Goal: Communication & Community: Ask a question

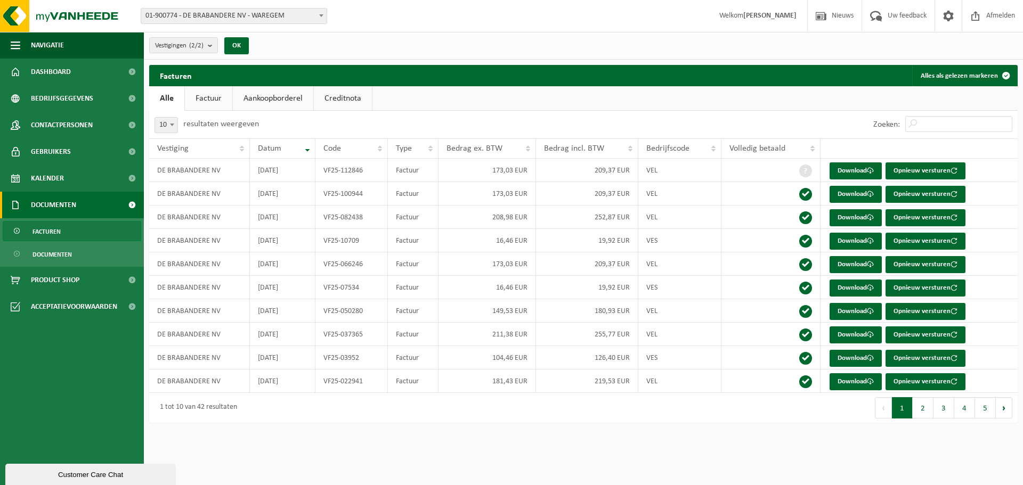
click at [74, 201] on span "Documenten" at bounding box center [53, 205] width 45 height 27
click at [60, 259] on span "Documenten" at bounding box center [51, 254] width 39 height 20
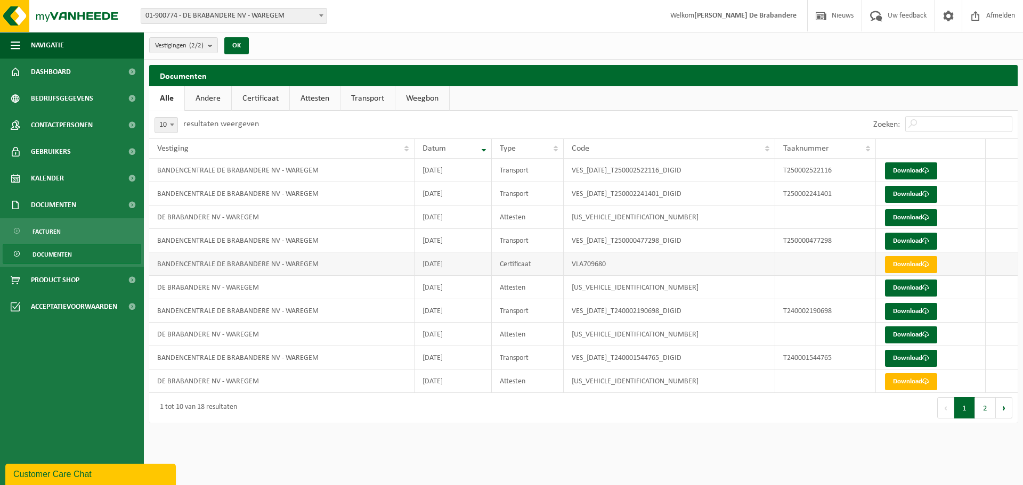
click at [997, 262] on td at bounding box center [1001, 263] width 32 height 23
click at [1002, 411] on button "Volgende" at bounding box center [1003, 407] width 17 height 21
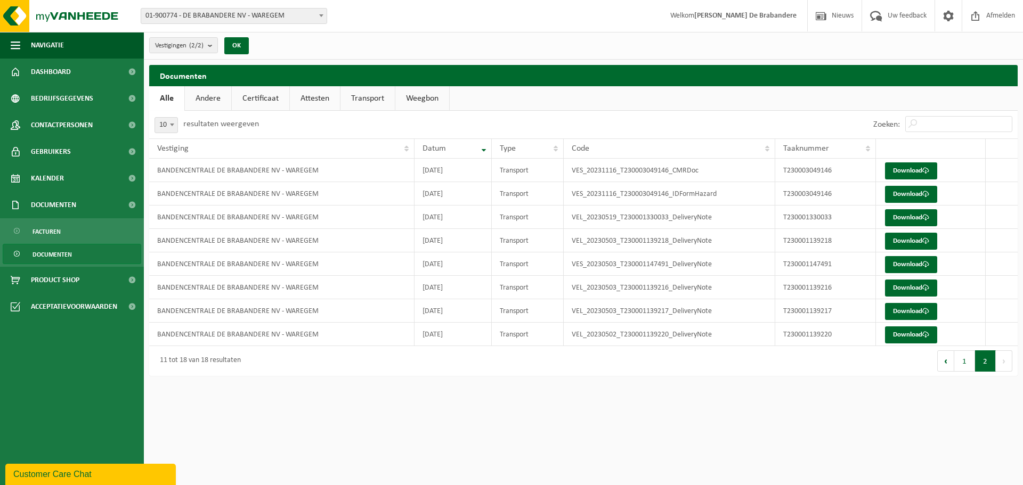
click at [942, 361] on button "Vorige" at bounding box center [945, 360] width 17 height 21
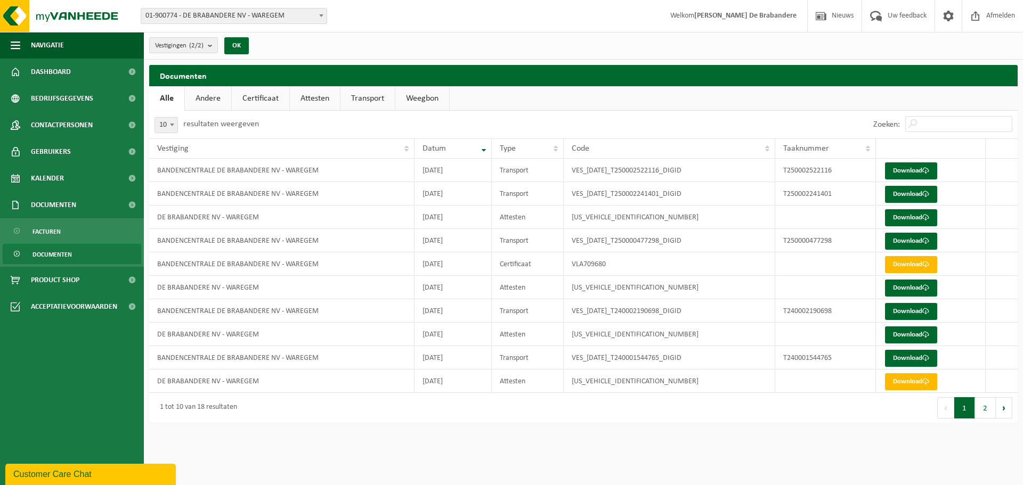
click at [262, 92] on link "Certificaat" at bounding box center [261, 98] width 58 height 25
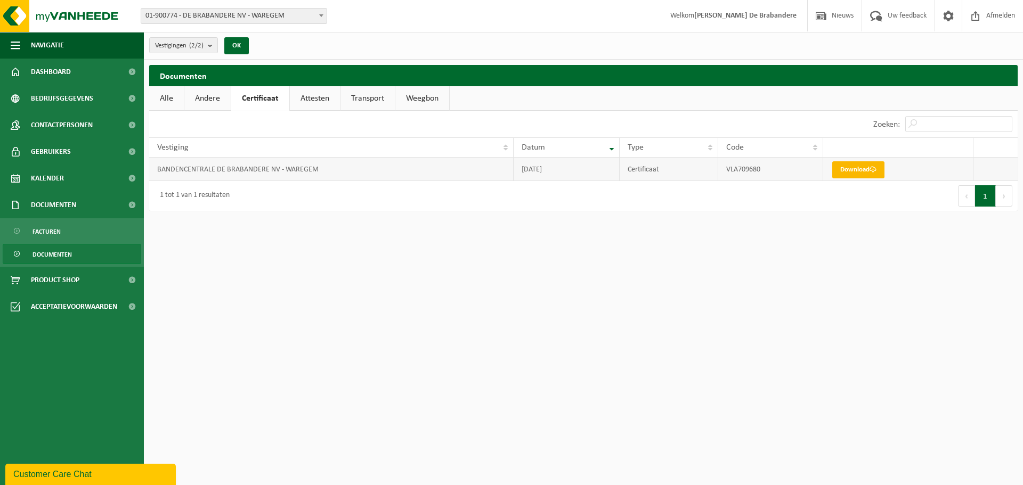
click at [864, 171] on link "Download" at bounding box center [858, 169] width 52 height 17
click at [329, 170] on td "BANDENCENTRALE DE BRABANDERE NV - WAREGEM" at bounding box center [331, 169] width 364 height 23
click at [330, 170] on td "BANDENCENTRALE DE BRABANDERE NV - WAREGEM" at bounding box center [331, 169] width 364 height 23
click at [1007, 167] on td at bounding box center [995, 169] width 44 height 23
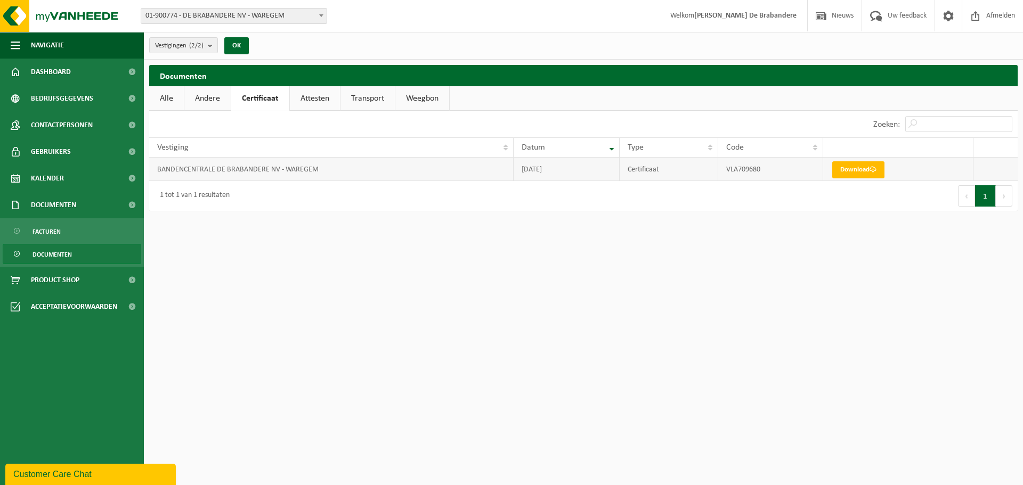
click at [1006, 166] on td at bounding box center [995, 169] width 44 height 23
click at [986, 174] on td at bounding box center [995, 169] width 44 height 23
click at [278, 201] on div "1 tot 1 van 1 resultaten" at bounding box center [366, 196] width 434 height 30
click at [34, 63] on span "Dashboard" at bounding box center [51, 72] width 40 height 27
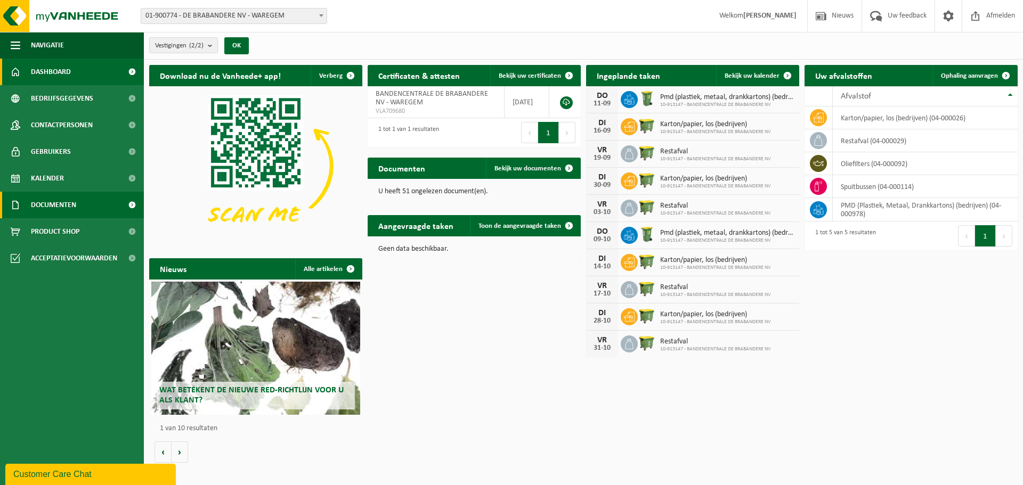
click at [67, 207] on span "Documenten" at bounding box center [53, 205] width 45 height 27
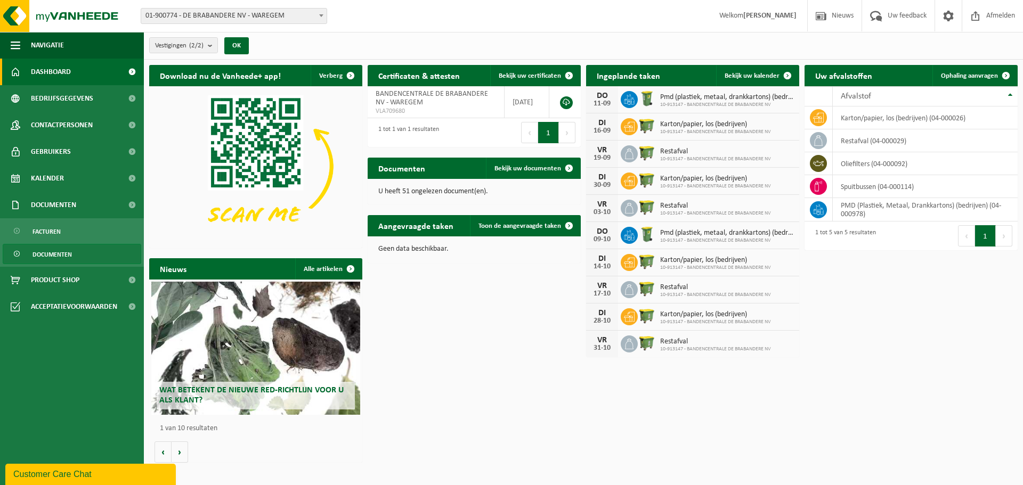
click at [56, 247] on span "Documenten" at bounding box center [51, 254] width 39 height 20
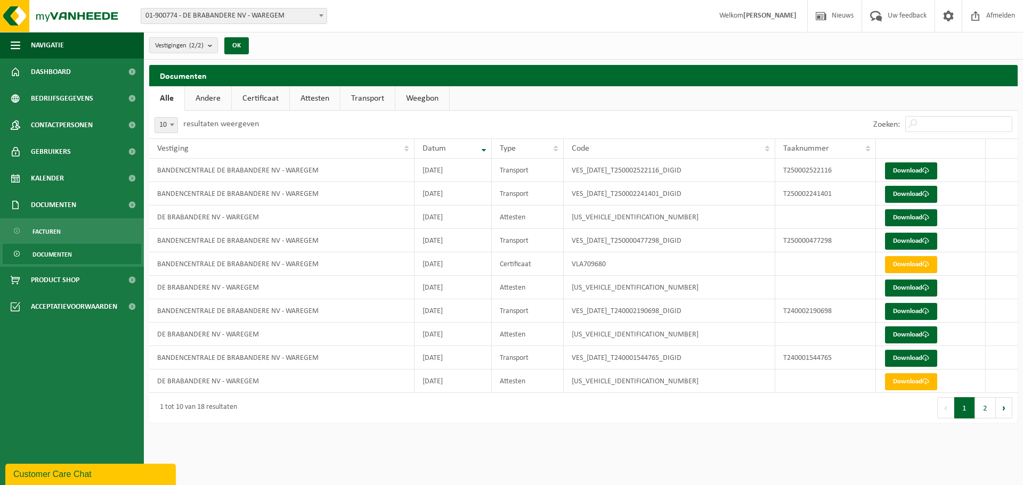
click at [309, 93] on link "Attesten" at bounding box center [315, 98] width 50 height 25
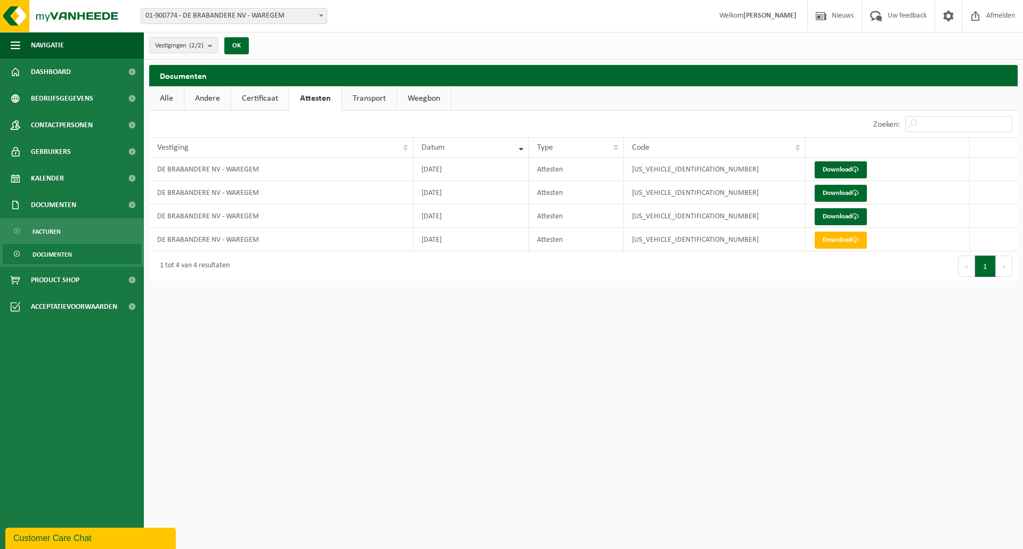
click at [72, 258] on link "Documenten" at bounding box center [72, 254] width 138 height 20
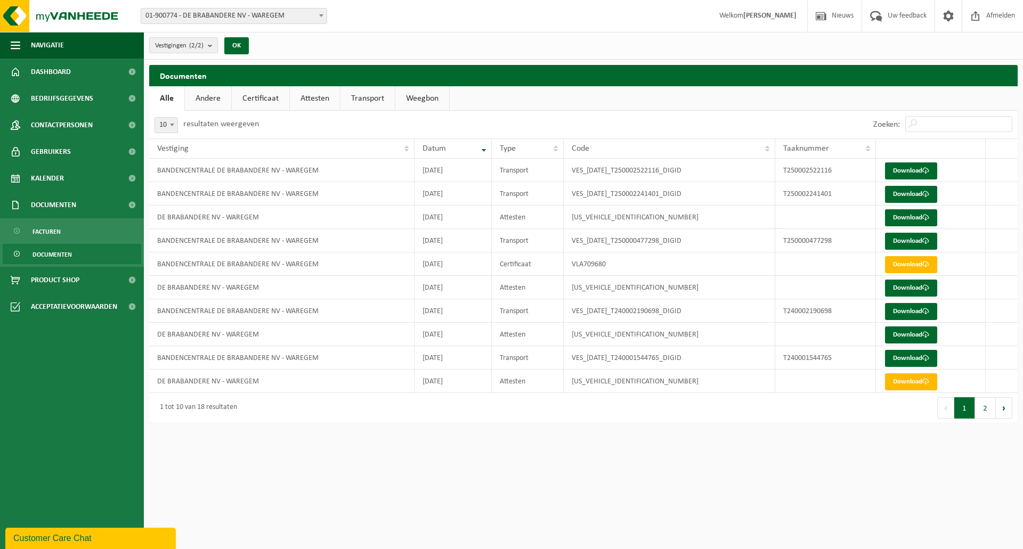
click at [249, 95] on link "Certificaat" at bounding box center [261, 98] width 58 height 25
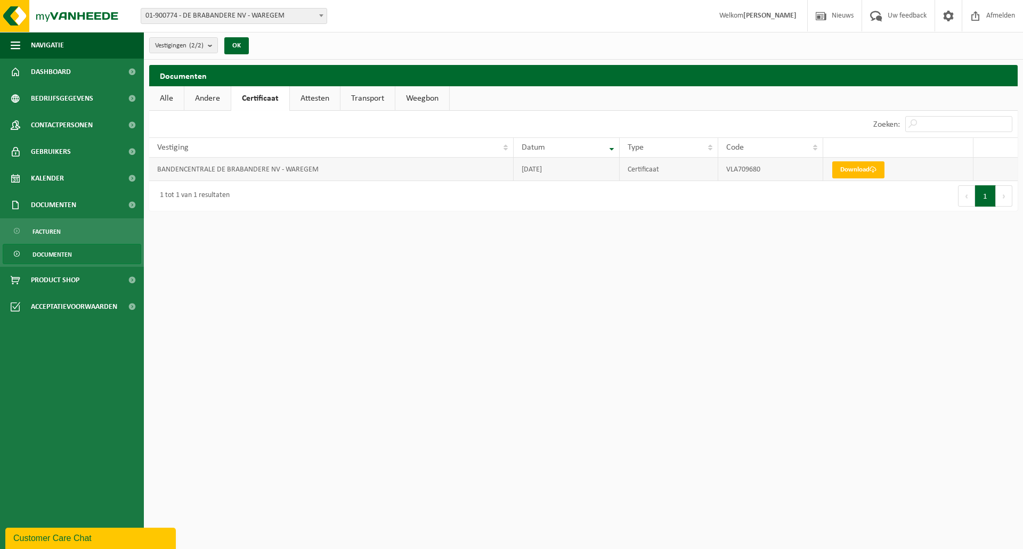
click at [210, 169] on td "BANDENCENTRALE DE BRABANDERE NV - WAREGEM" at bounding box center [331, 169] width 364 height 23
drag, startPoint x: 207, startPoint y: 336, endPoint x: 152, endPoint y: 325, distance: 55.8
click at [152, 325] on html "Vestiging: 01-900774 - DE BRABANDERE NV - WAREGEM 10-913147 - BANDENCENTRALE DE…" at bounding box center [511, 274] width 1023 height 549
drag, startPoint x: 390, startPoint y: 299, endPoint x: 0, endPoint y: 199, distance: 403.1
drag, startPoint x: 0, startPoint y: 199, endPoint x: 568, endPoint y: 230, distance: 568.6
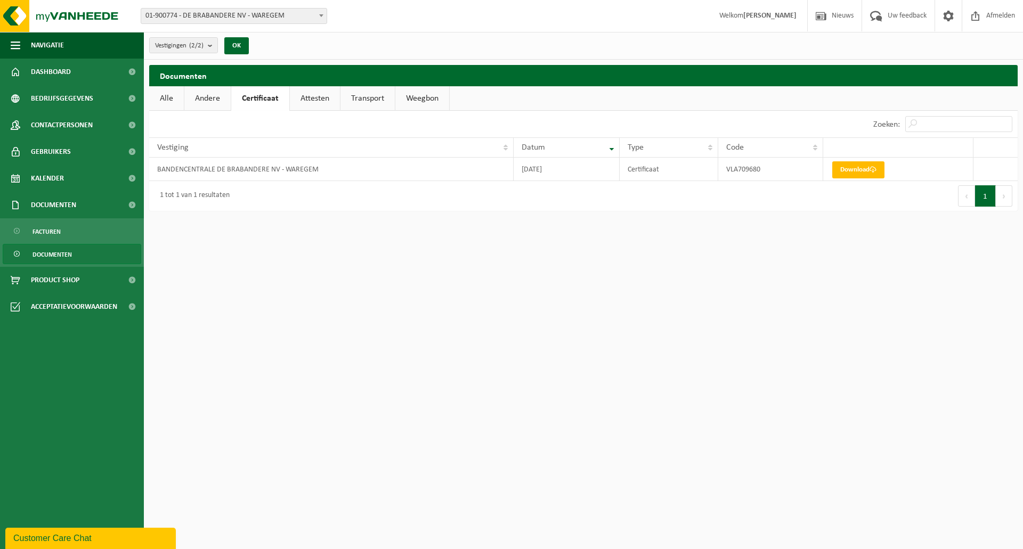
click at [568, 230] on html "Vestiging: 01-900774 - DE BRABANDERE NV - WAREGEM 10-913147 - BANDENCENTRALE DE…" at bounding box center [511, 274] width 1023 height 549
click at [241, 45] on button "OK" at bounding box center [236, 45] width 25 height 17
click at [243, 50] on button "OK" at bounding box center [236, 45] width 25 height 17
click at [214, 51] on b "submit" at bounding box center [213, 45] width 10 height 15
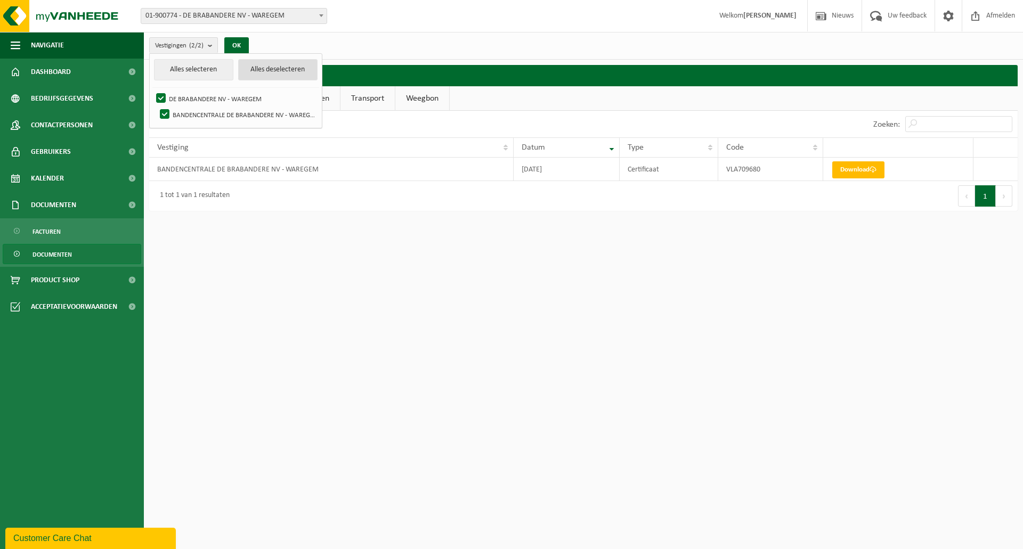
click at [247, 75] on button "Alles deselecteren" at bounding box center [277, 69] width 79 height 21
checkbox input "false"
click at [164, 99] on label "DE BRABANDERE NV - WAREGEM" at bounding box center [236, 99] width 164 height 16
click at [152, 91] on input "DE BRABANDERE NV - WAREGEM" at bounding box center [152, 90] width 1 height 1
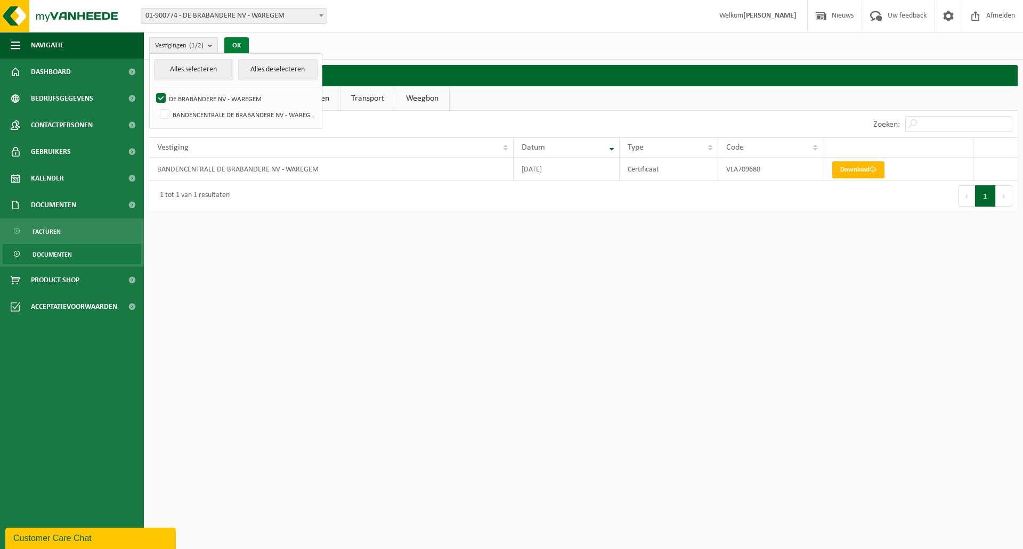
click at [244, 39] on button "OK" at bounding box center [236, 45] width 25 height 17
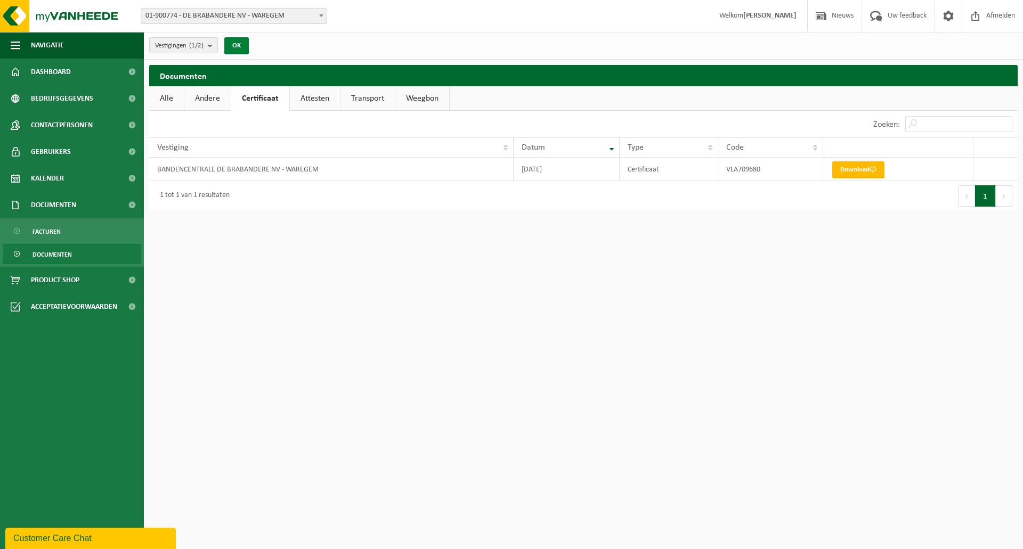
click at [244, 45] on button "OK" at bounding box center [236, 45] width 25 height 17
click at [211, 47] on b "submit" at bounding box center [213, 45] width 10 height 15
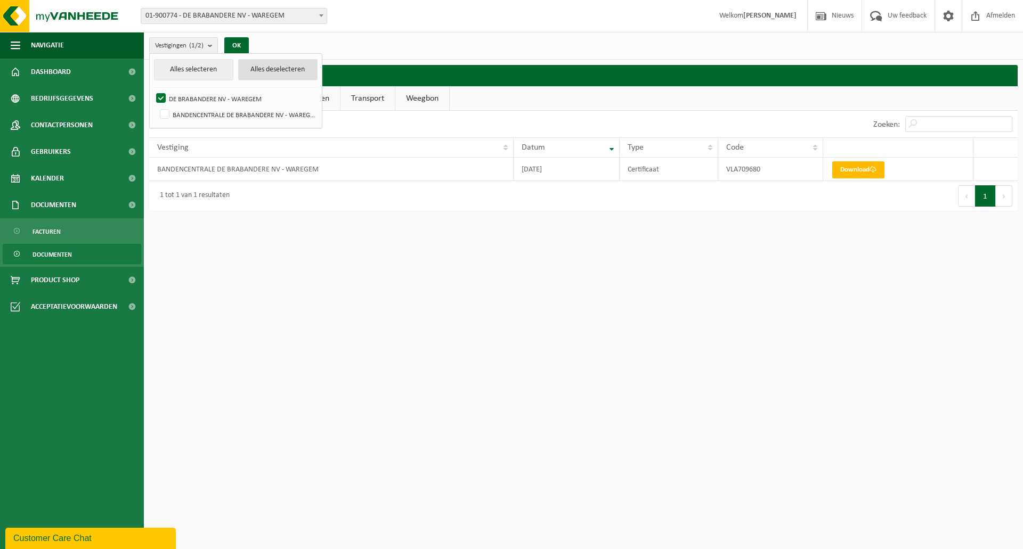
click at [263, 66] on button "Alles deselecteren" at bounding box center [277, 69] width 79 height 21
click at [282, 72] on button "Alles deselecteren" at bounding box center [277, 69] width 79 height 21
click at [282, 70] on button "Alles deselecteren" at bounding box center [277, 69] width 79 height 21
click at [491, 249] on html "Vestiging: 01-900774 - DE BRABANDERE NV - WAREGEM 10-913147 - BANDENCENTRALE DE…" at bounding box center [511, 274] width 1023 height 549
click at [267, 69] on button "Alles deselecteren" at bounding box center [277, 69] width 79 height 21
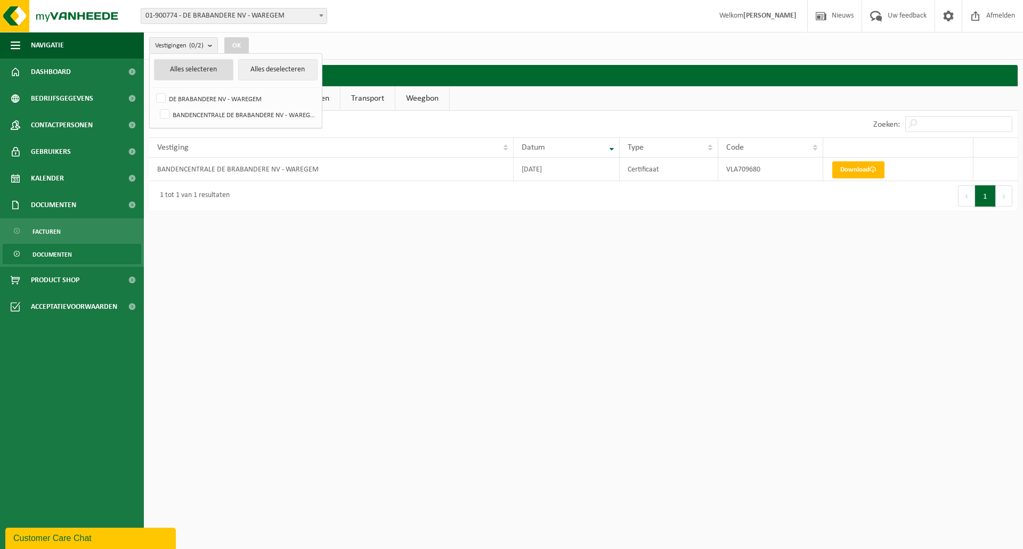
click at [221, 72] on button "Alles selecteren" at bounding box center [193, 69] width 79 height 21
checkbox input "true"
click at [236, 43] on button "OK" at bounding box center [236, 45] width 25 height 17
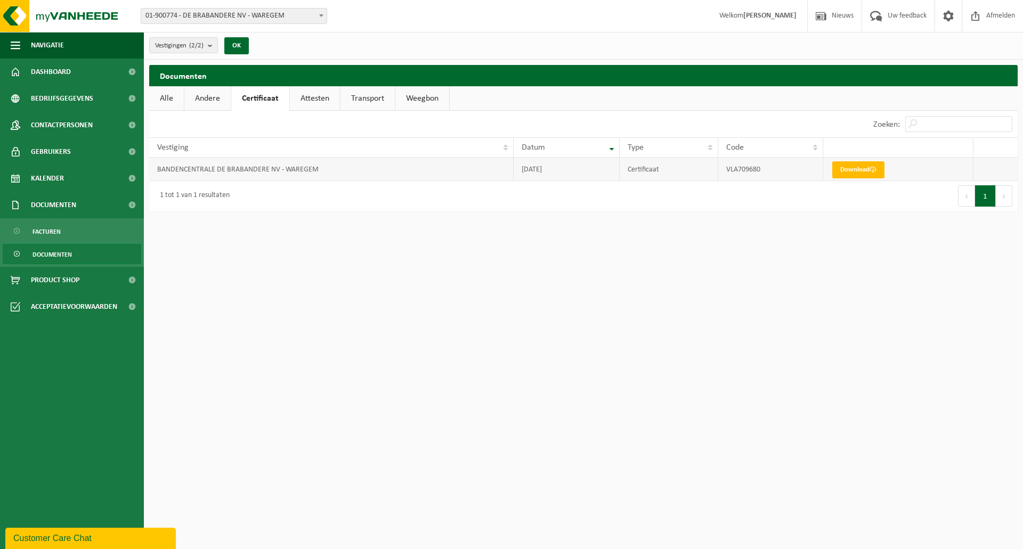
click at [983, 170] on td at bounding box center [995, 169] width 44 height 23
click at [980, 170] on td at bounding box center [995, 169] width 44 height 23
click at [57, 541] on div "Customer Care Chat" at bounding box center [90, 538] width 154 height 13
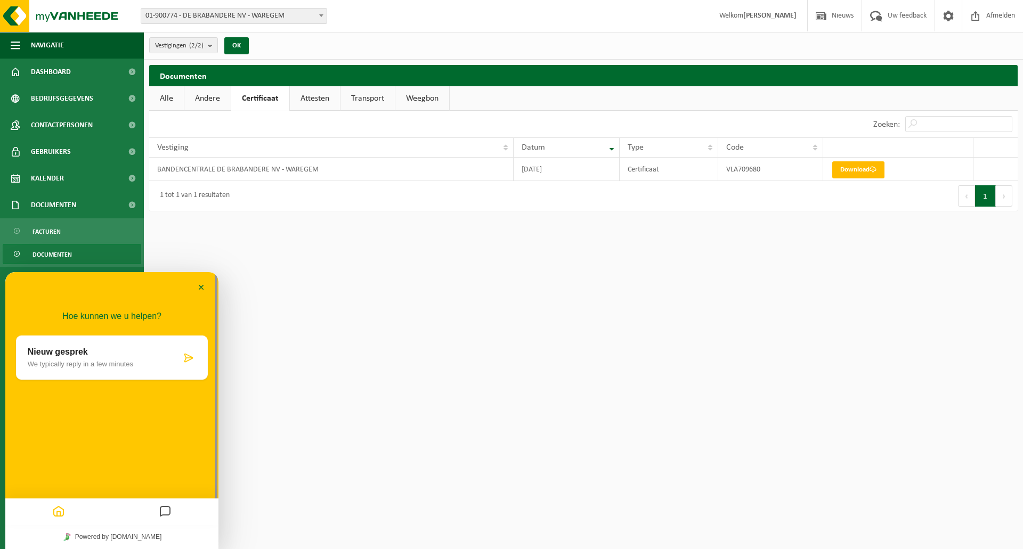
click at [168, 511] on icon "Messages" at bounding box center [165, 512] width 13 height 21
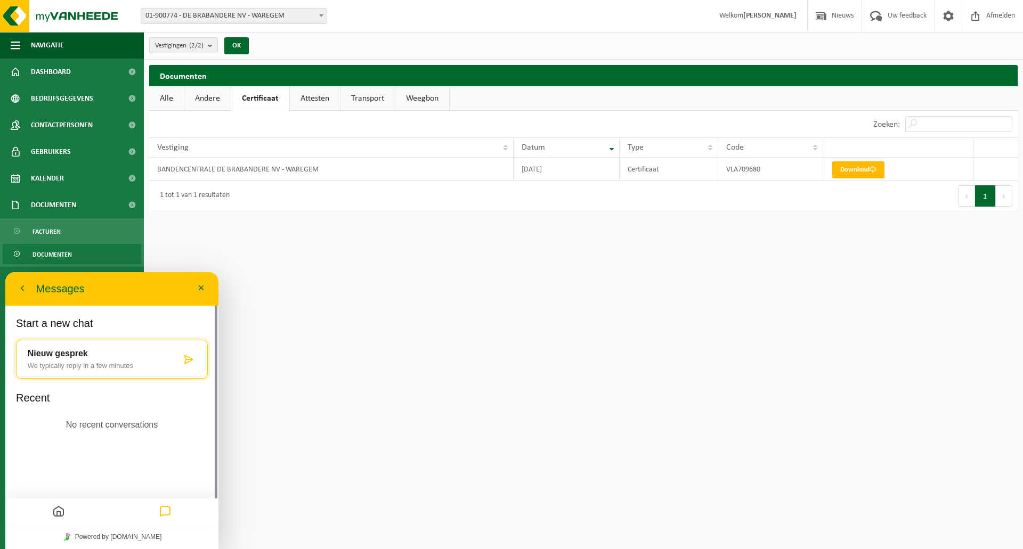
click at [132, 366] on p "We typically reply in a few minutes" at bounding box center [104, 366] width 153 height 8
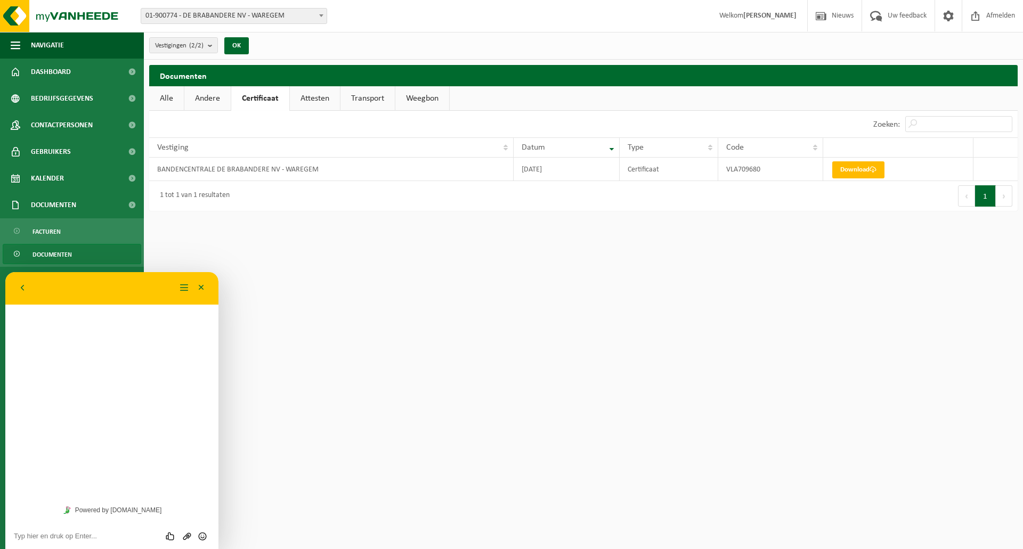
click at [54, 534] on textarea at bounding box center [112, 536] width 196 height 9
type textarea "beste, ik kan mijn certificaat VLA709680 niet updaten"
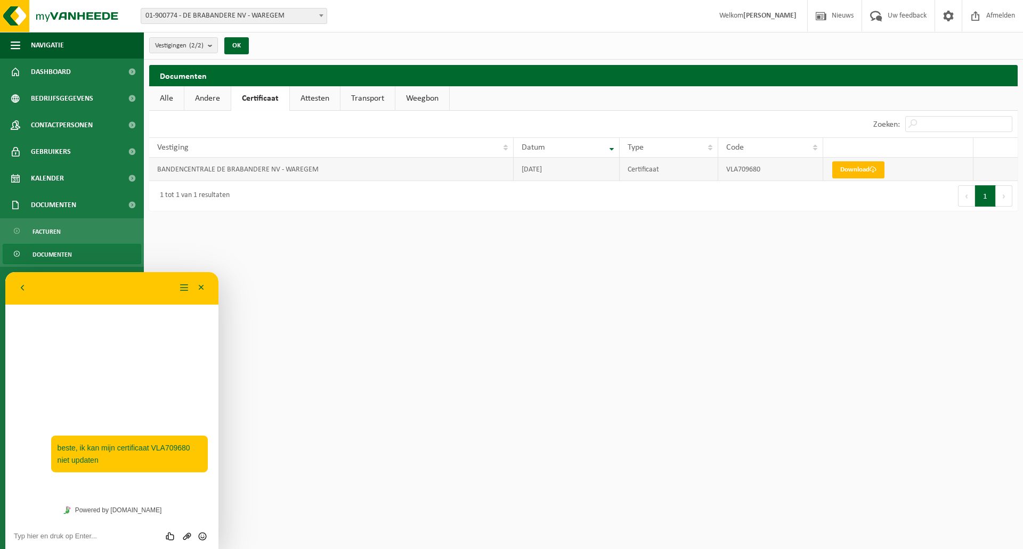
click at [979, 169] on td at bounding box center [995, 169] width 44 height 23
click at [118, 529] on div "Beoordeel deze chat Upload bestand Emoji invoeren" at bounding box center [111, 536] width 213 height 27
click at [110, 538] on textarea at bounding box center [112, 536] width 196 height 9
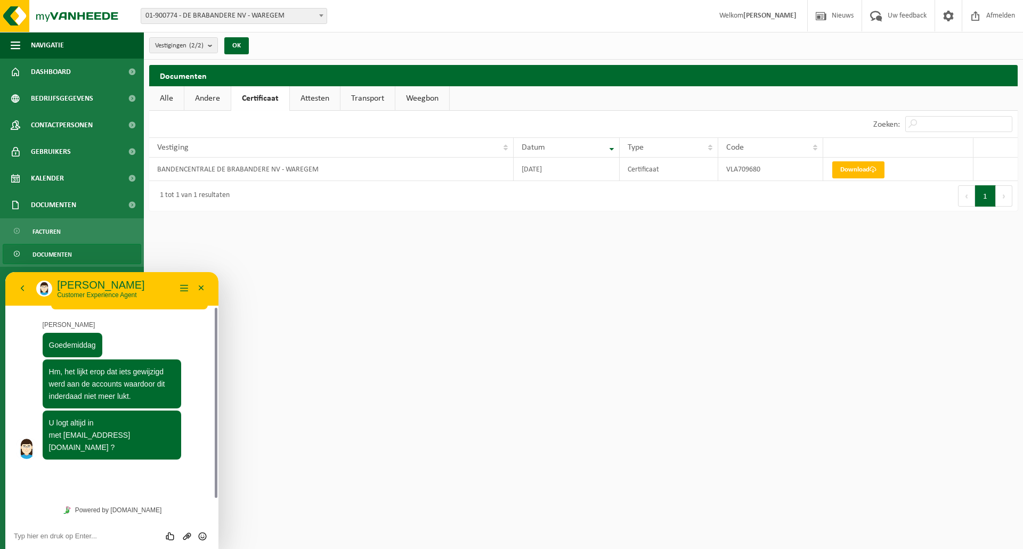
scroll to position [12, 0]
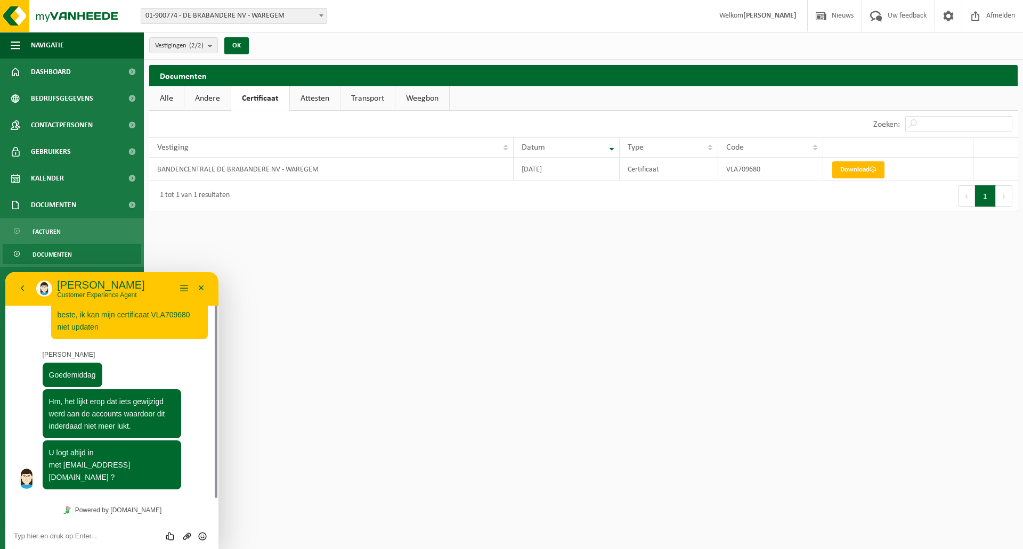
click at [51, 536] on textarea at bounding box center [112, 536] width 196 height 9
type textarea "n"
type textarea "Ik doe dit via dit inderdaad"
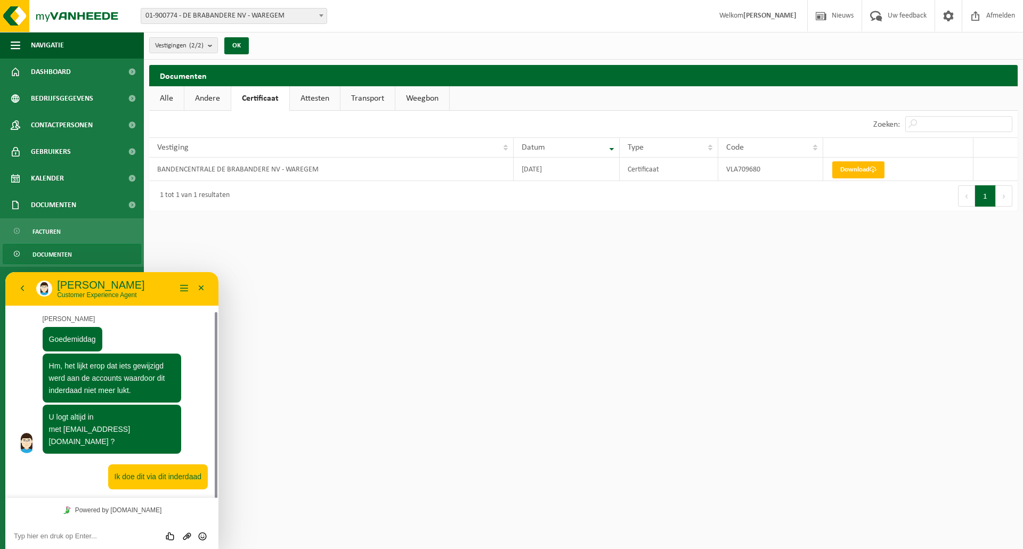
click at [78, 535] on textarea at bounding box center [112, 536] width 196 height 9
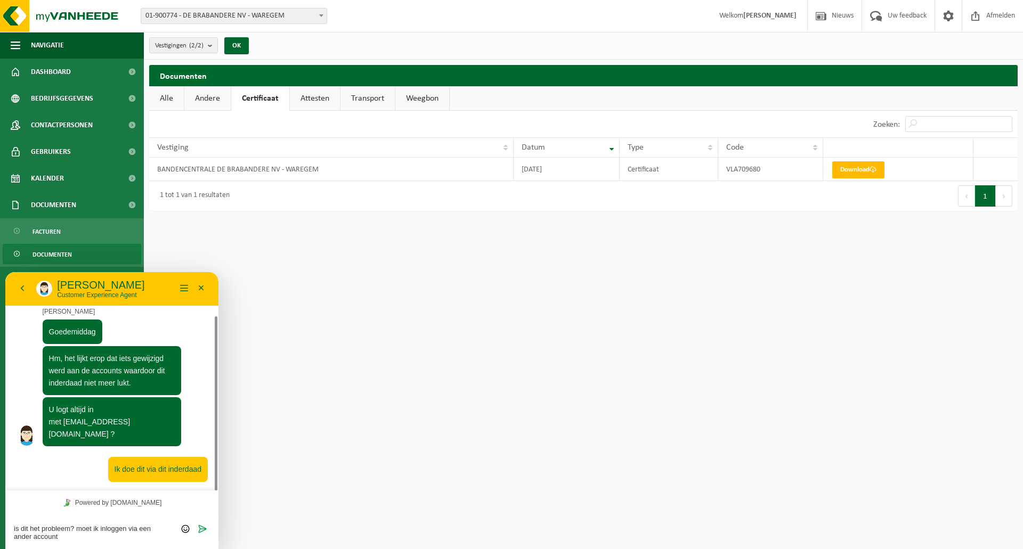
type textarea "is dit het probleem? moet ik inloggen via een ander account?"
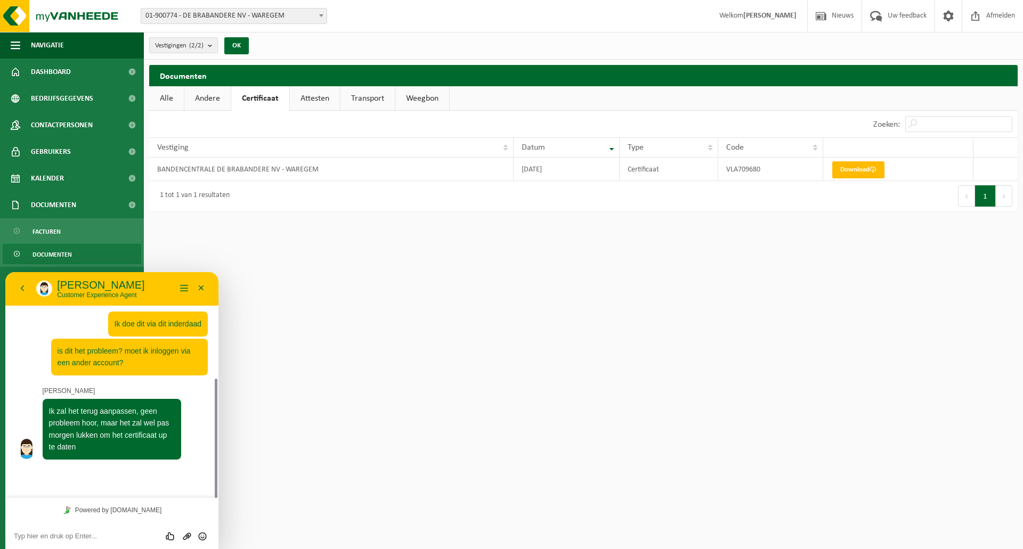
scroll to position [171, 0]
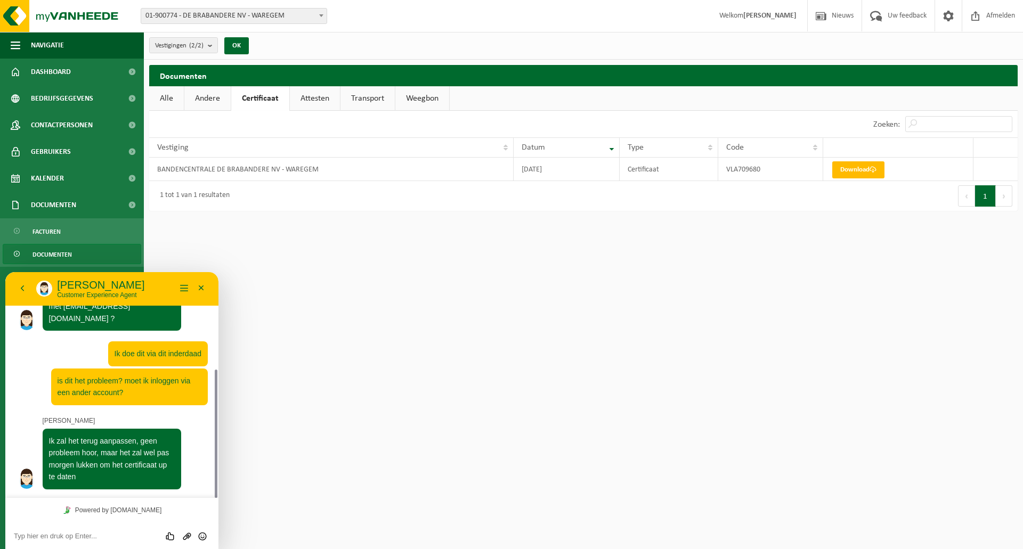
click at [37, 533] on textarea at bounding box center [112, 536] width 196 height 9
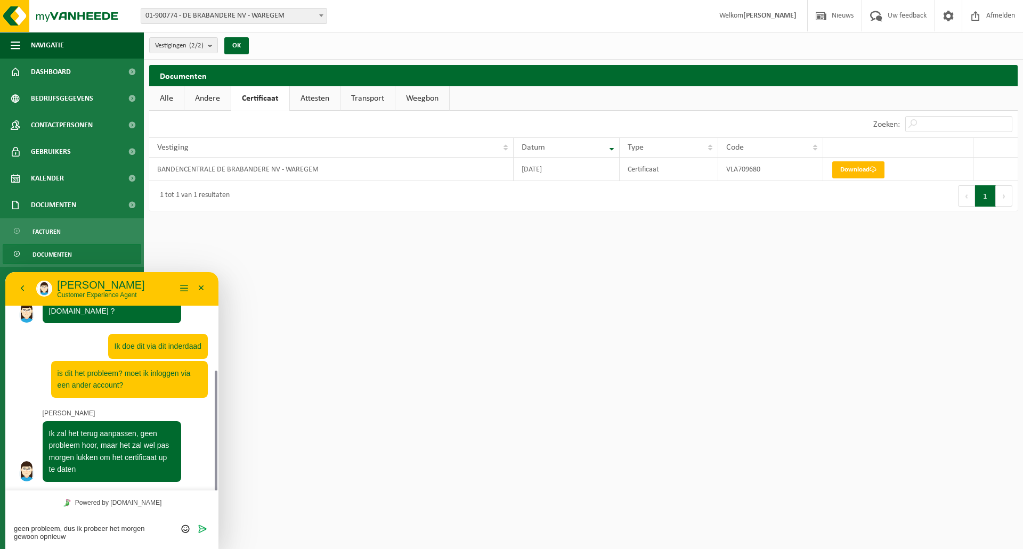
type textarea "geen probleem, dus ik probeer het morgen gewoon opnieuw?"
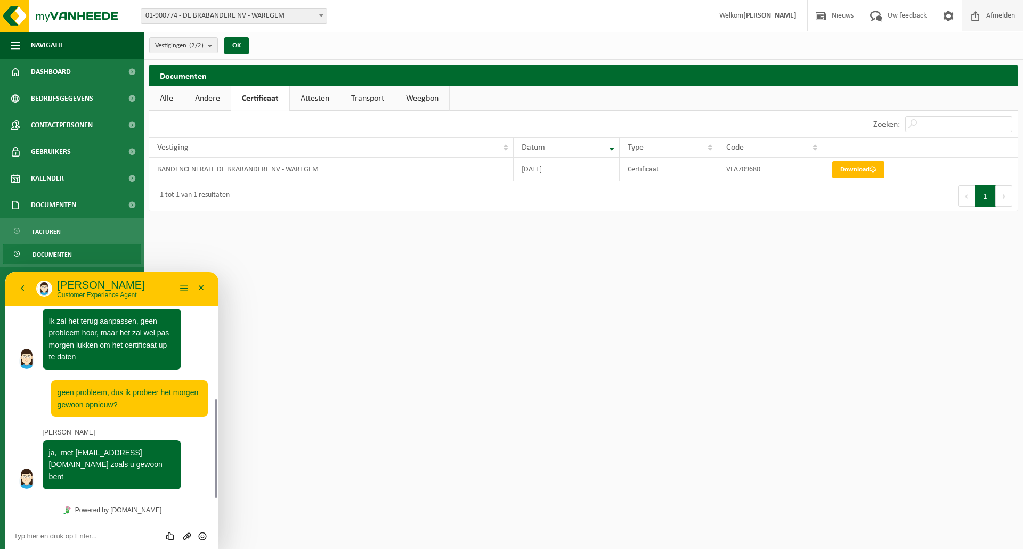
scroll to position [291, 0]
drag, startPoint x: 123, startPoint y: 502, endPoint x: 117, endPoint y: 509, distance: 9.1
click at [117, 509] on div "Powered by [DOMAIN_NAME]" at bounding box center [111, 510] width 213 height 24
click at [81, 527] on div "Beoordeel deze chat Upload bestand Emoji invoeren" at bounding box center [111, 536] width 213 height 27
click at [75, 536] on textarea at bounding box center [112, 536] width 196 height 9
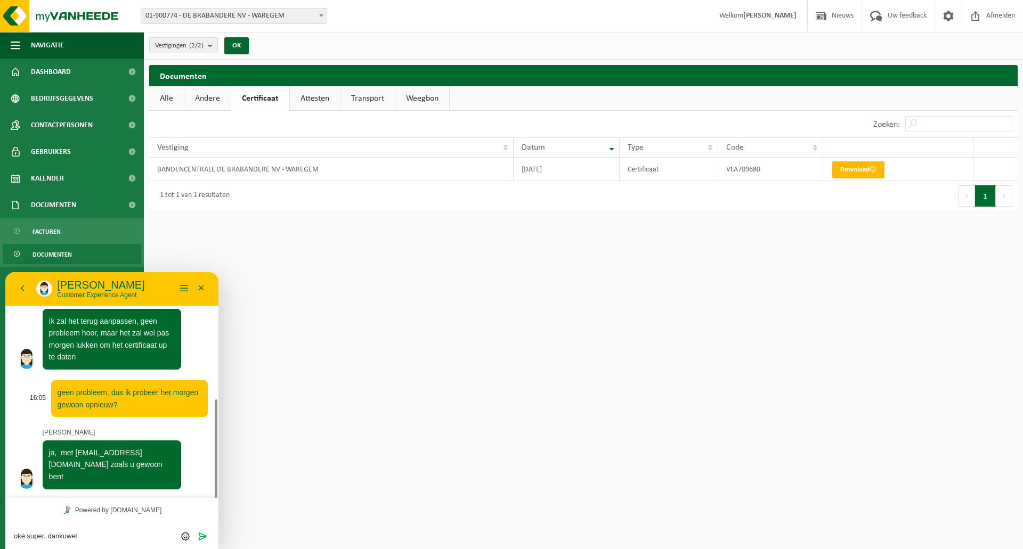
type textarea "oké super, dankuwel!"
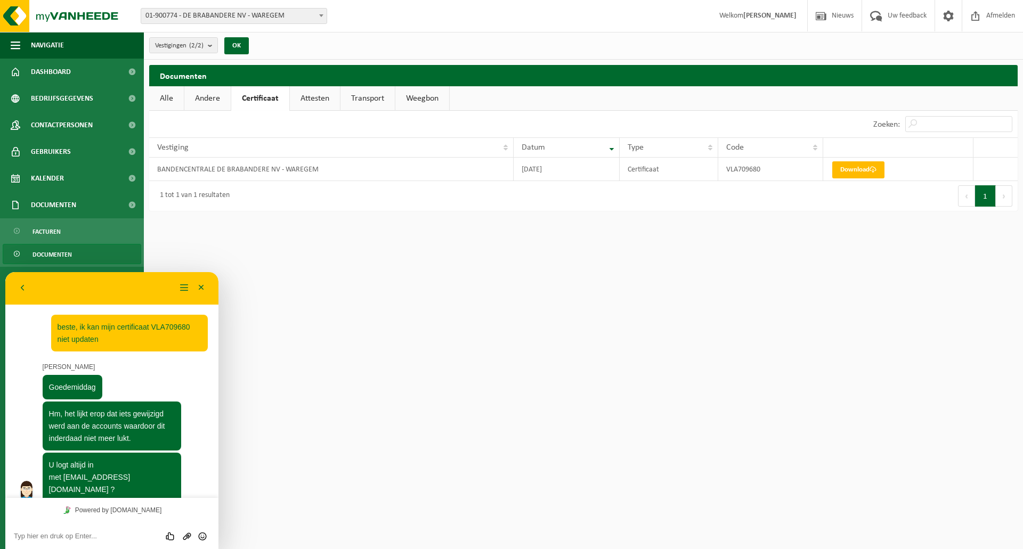
scroll to position [829, 0]
